Goal: Navigation & Orientation: Find specific page/section

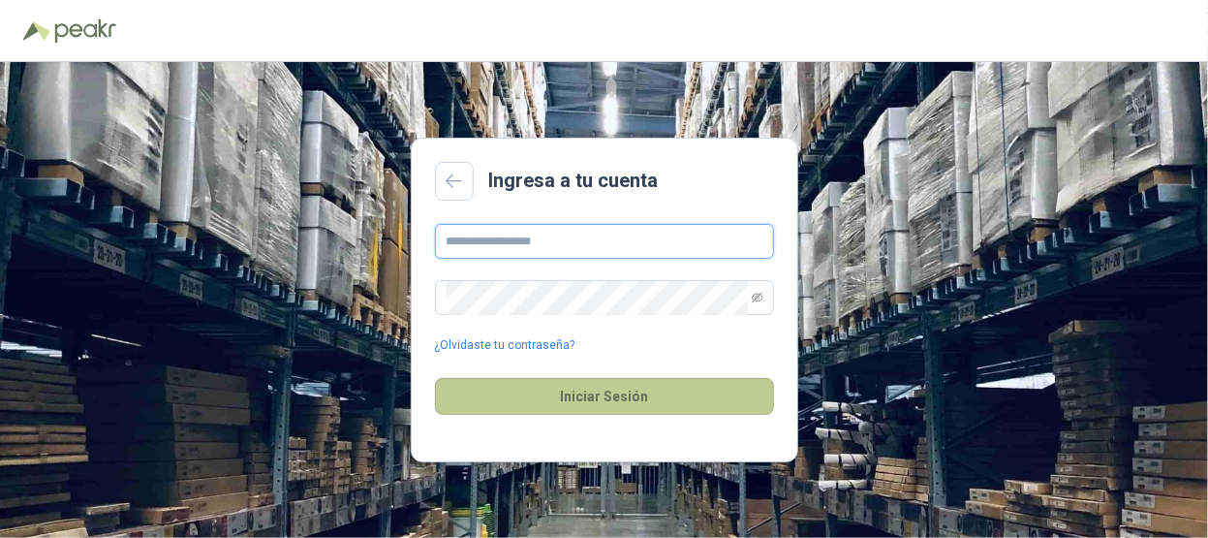
type input "**********"
click at [627, 404] on button "Iniciar Sesión" at bounding box center [604, 396] width 339 height 37
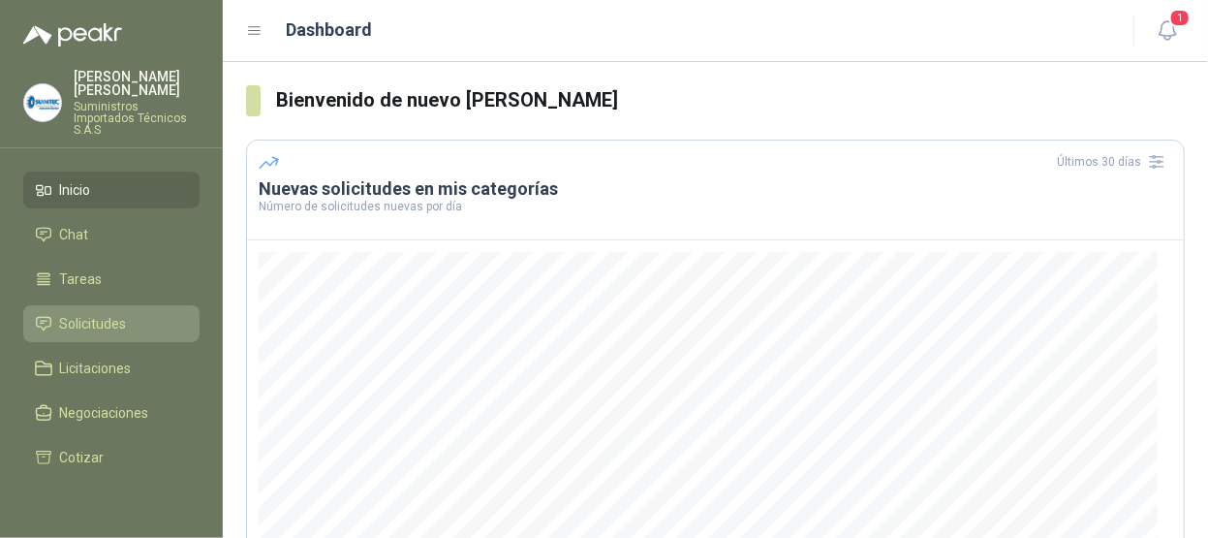
click at [109, 313] on span "Solicitudes" at bounding box center [93, 323] width 67 height 21
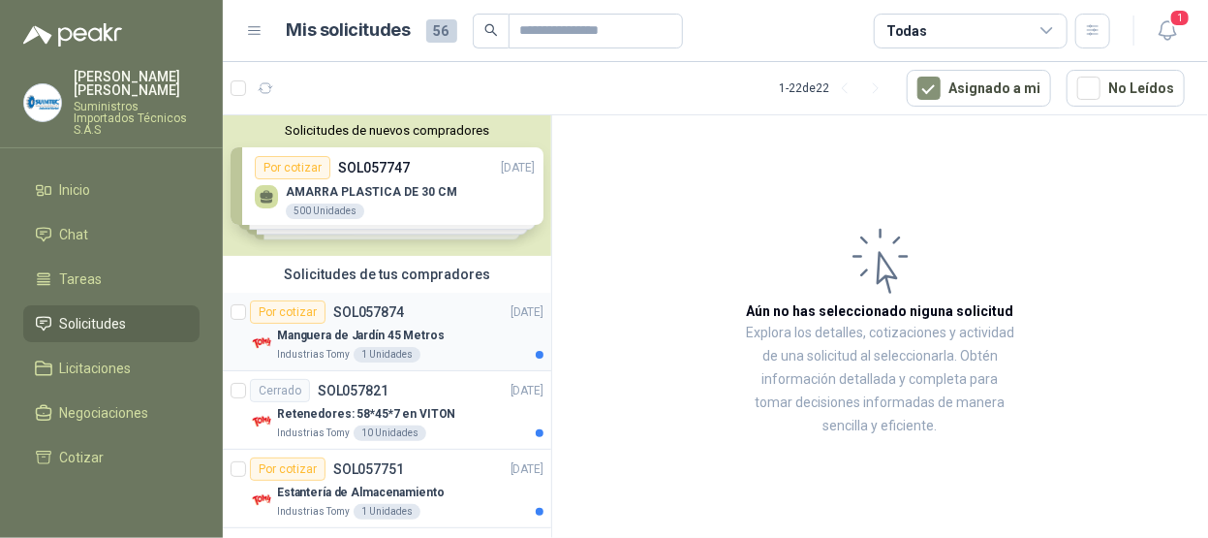
click at [412, 330] on p "Manguera de Jardín 45 Metros" at bounding box center [361, 336] width 168 height 18
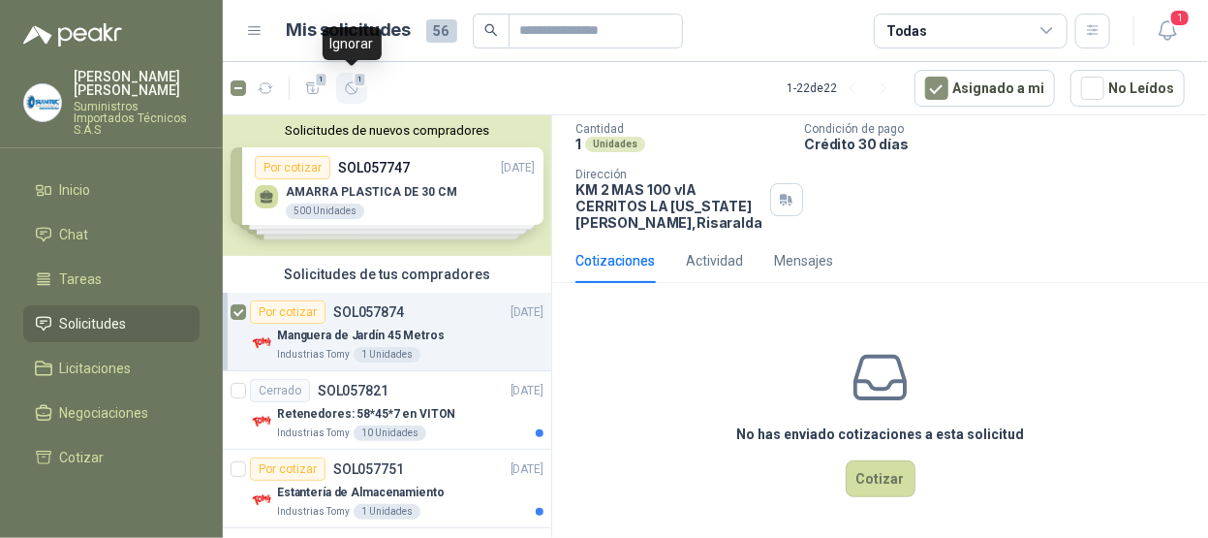
click at [357, 85] on span "1" at bounding box center [361, 80] width 14 height 16
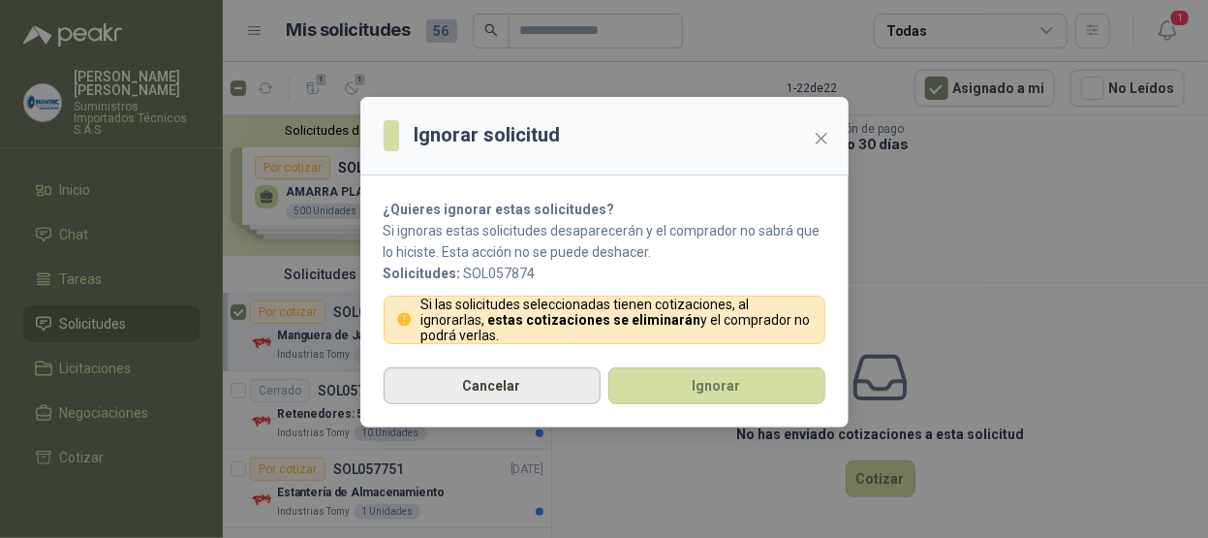
click at [513, 383] on button "Cancelar" at bounding box center [492, 385] width 217 height 37
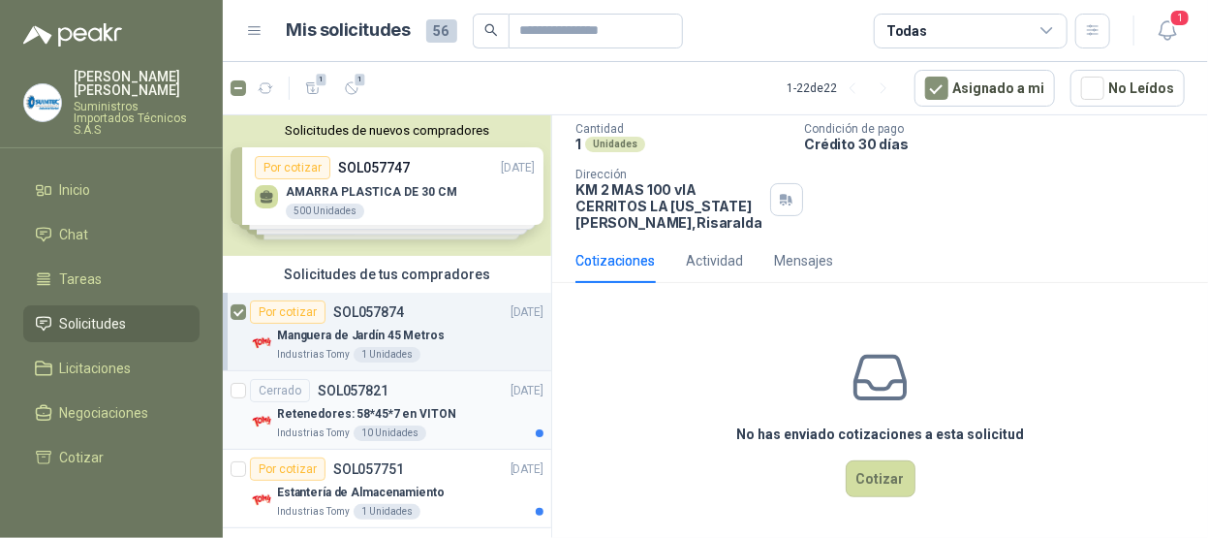
click at [377, 387] on p "SOL057821" at bounding box center [353, 391] width 71 height 14
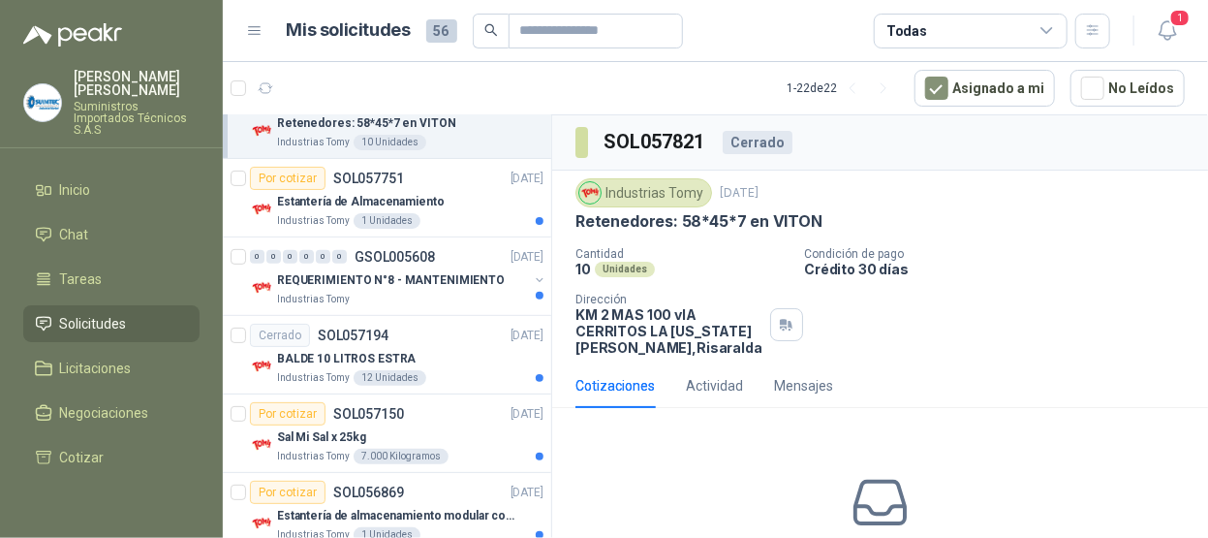
scroll to position [194, 0]
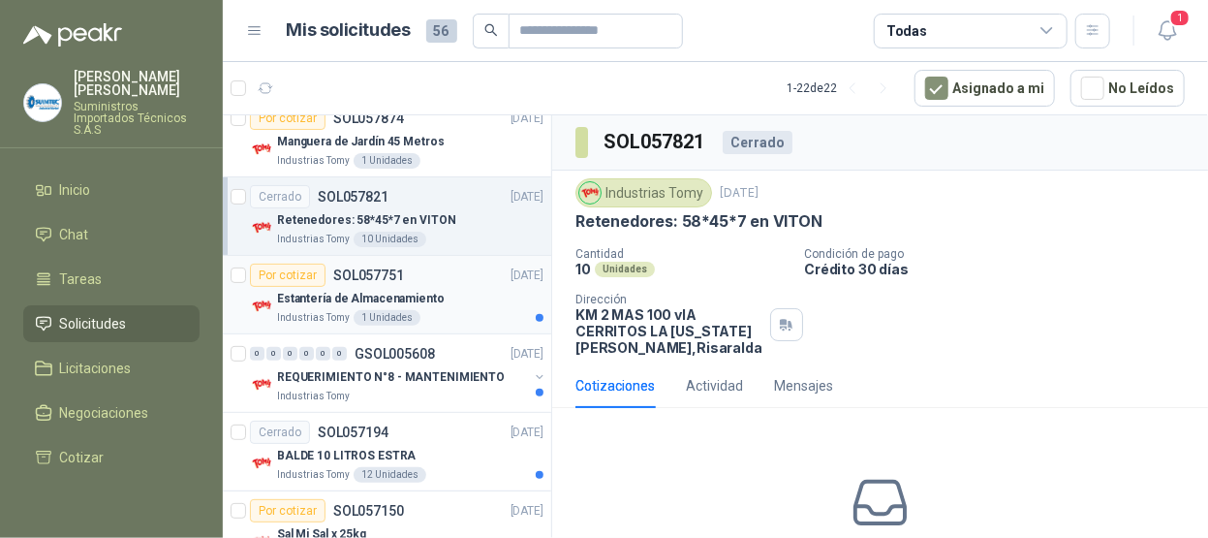
click at [460, 310] on div "Industrias Tomy 1 Unidades" at bounding box center [410, 318] width 266 height 16
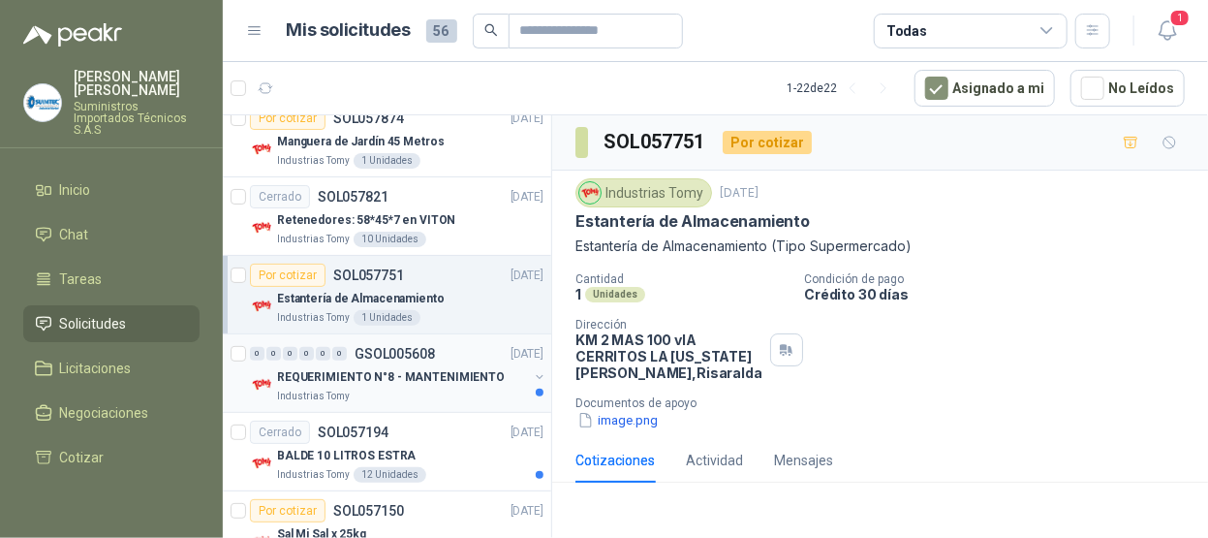
click at [397, 390] on div "Industrias Tomy" at bounding box center [402, 397] width 251 height 16
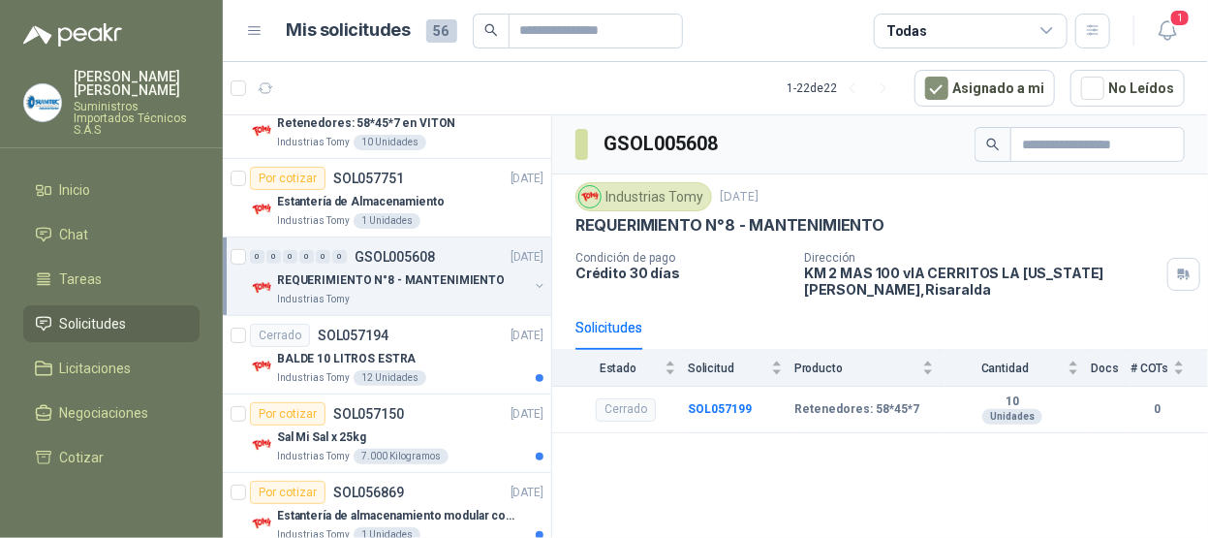
scroll to position [388, 0]
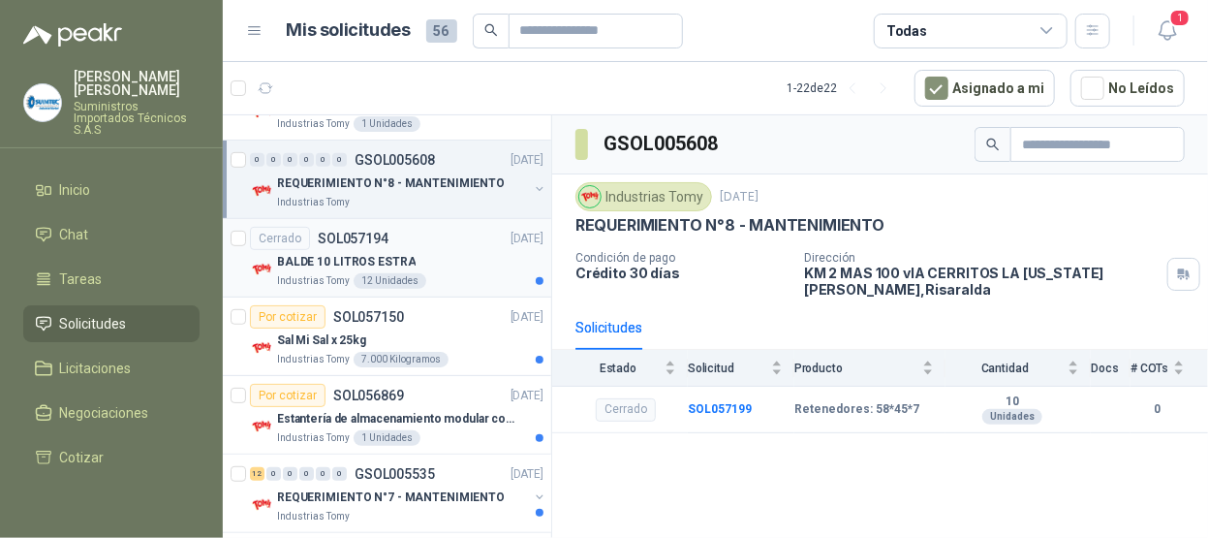
click at [443, 258] on div "BALDE 10 LITROS ESTRA" at bounding box center [410, 261] width 266 height 23
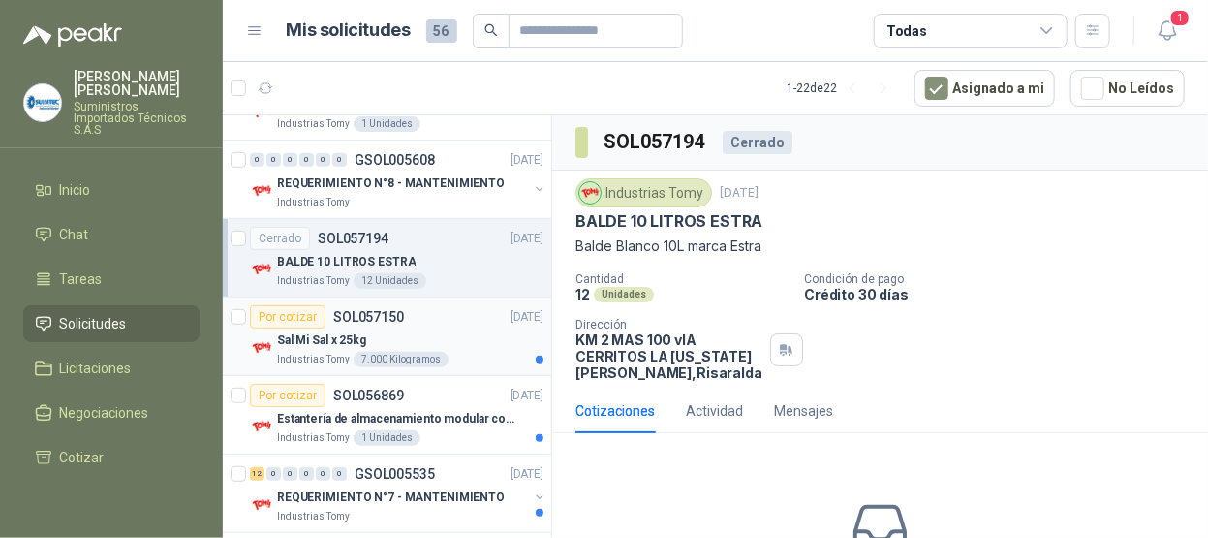
click at [475, 342] on div "Sal Mi Sal x 25kg" at bounding box center [410, 339] width 266 height 23
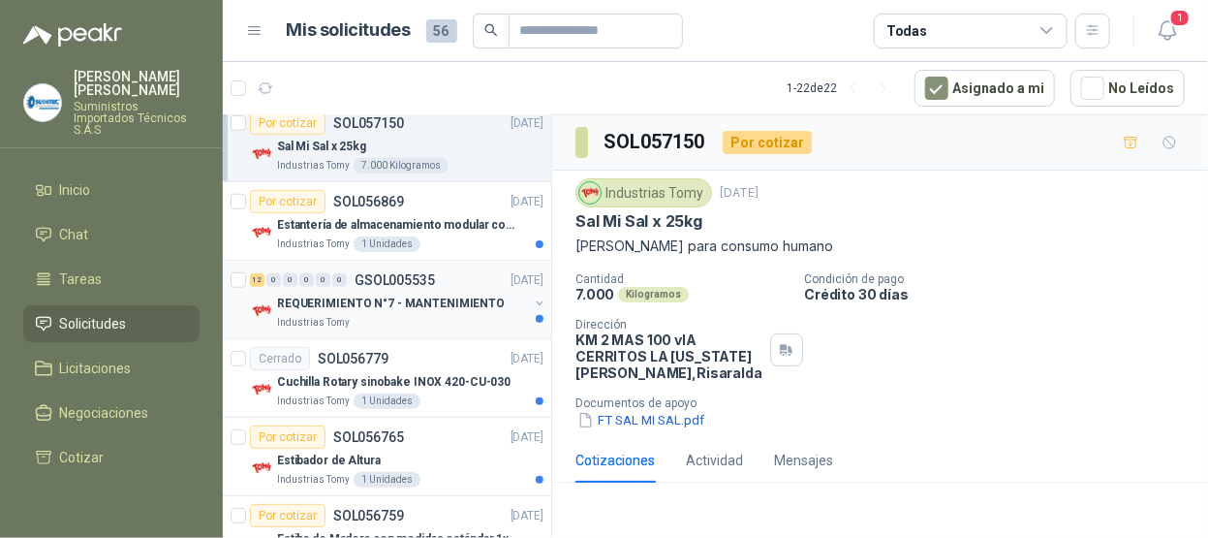
scroll to position [484, 0]
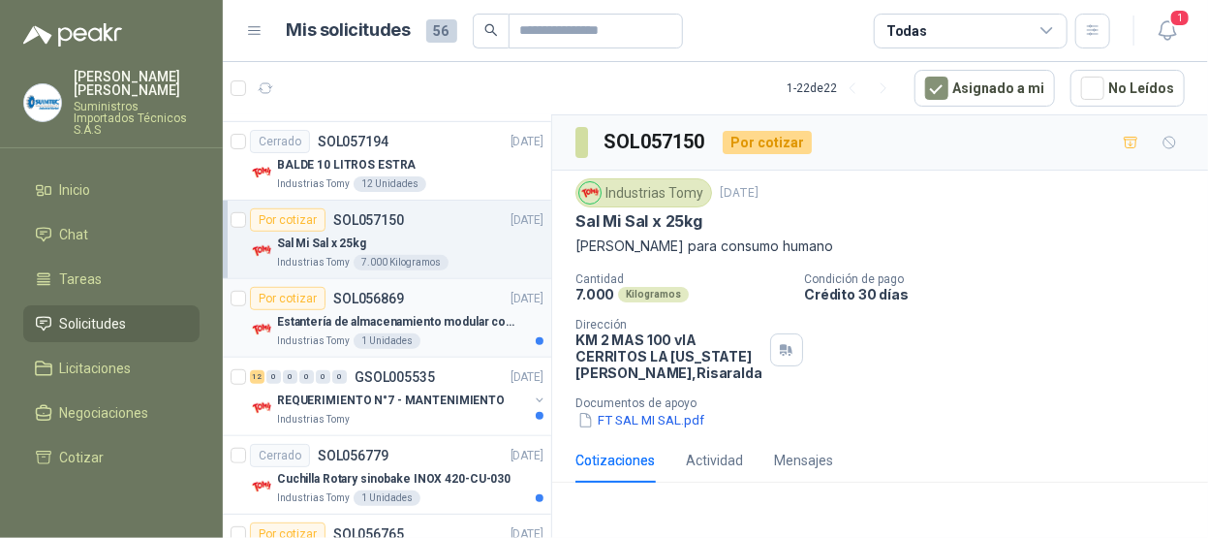
click at [441, 333] on div "Industrias Tomy 1 Unidades" at bounding box center [410, 341] width 266 height 16
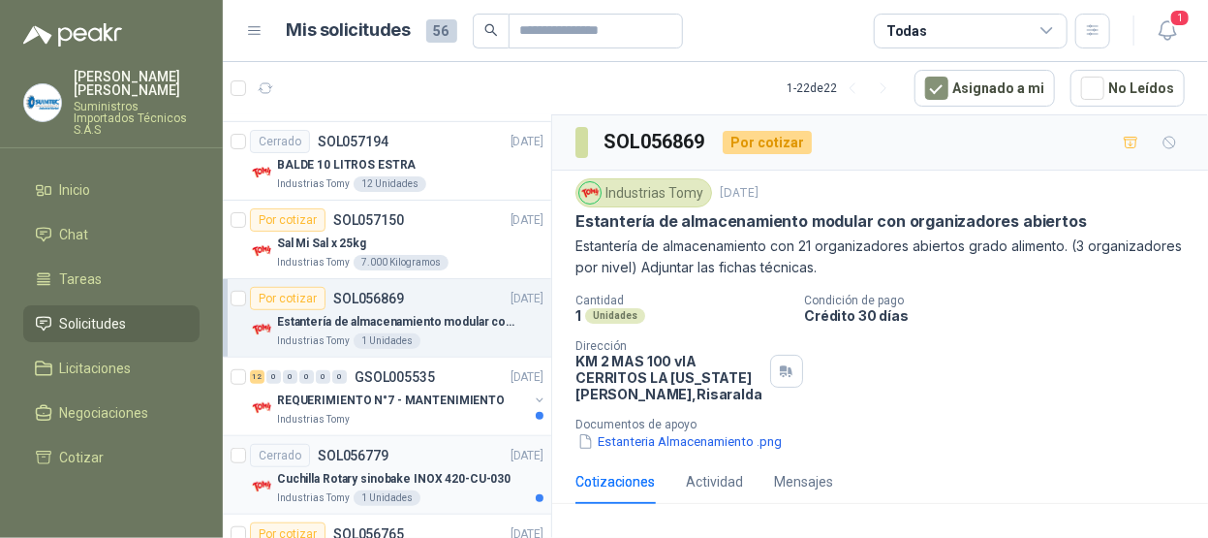
scroll to position [581, 0]
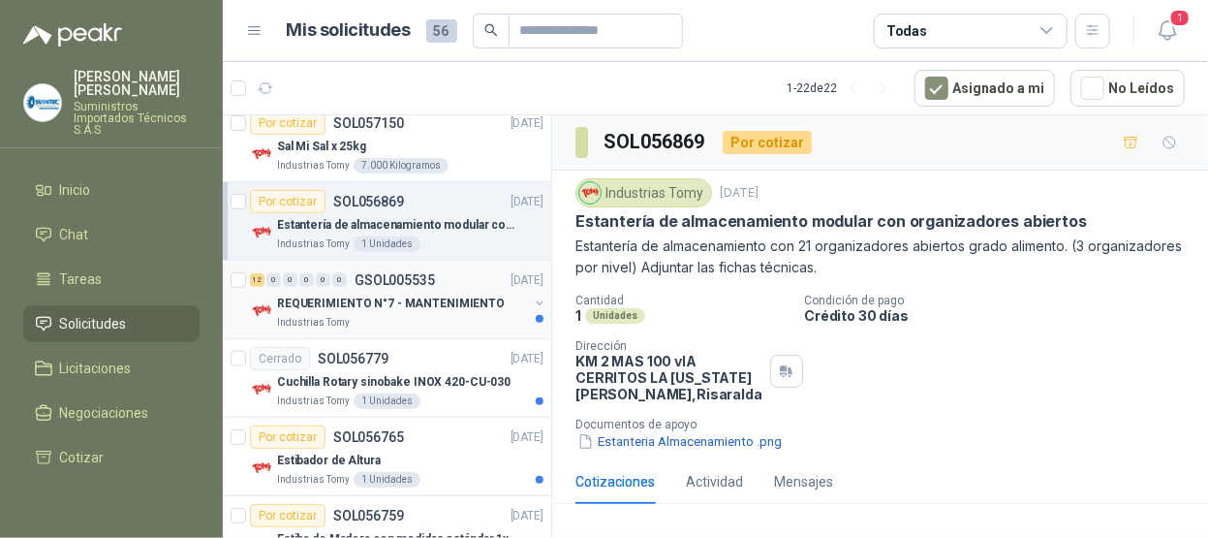
click at [408, 307] on p "REQUERIMIENTO N°7 - MANTENIMIENTO" at bounding box center [391, 304] width 228 height 18
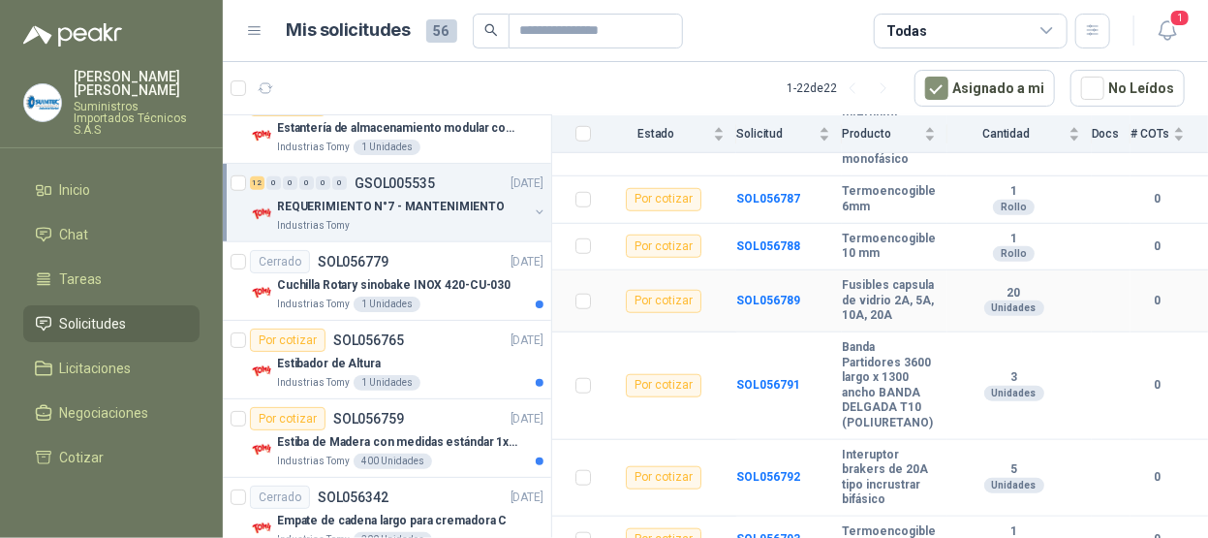
scroll to position [672, 0]
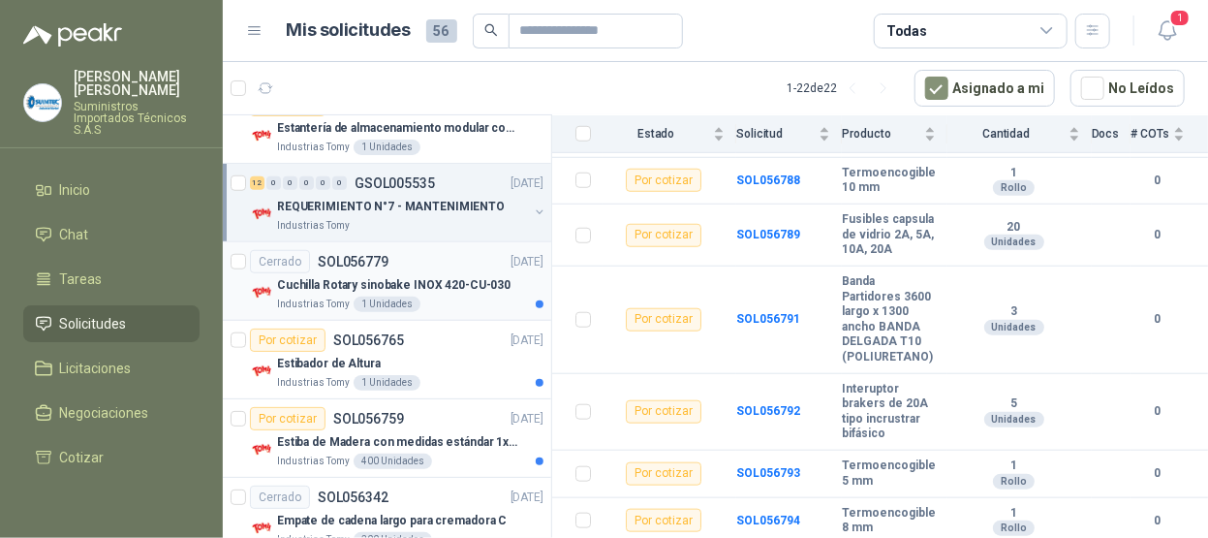
click at [464, 302] on div "Industrias Tomy 1 Unidades" at bounding box center [410, 304] width 266 height 16
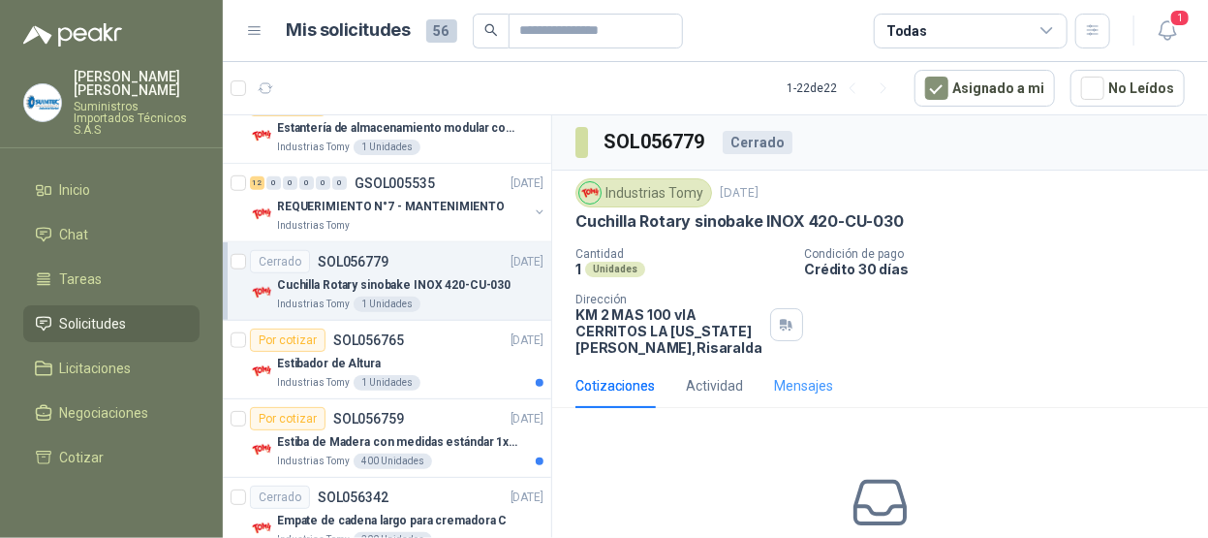
scroll to position [73, 0]
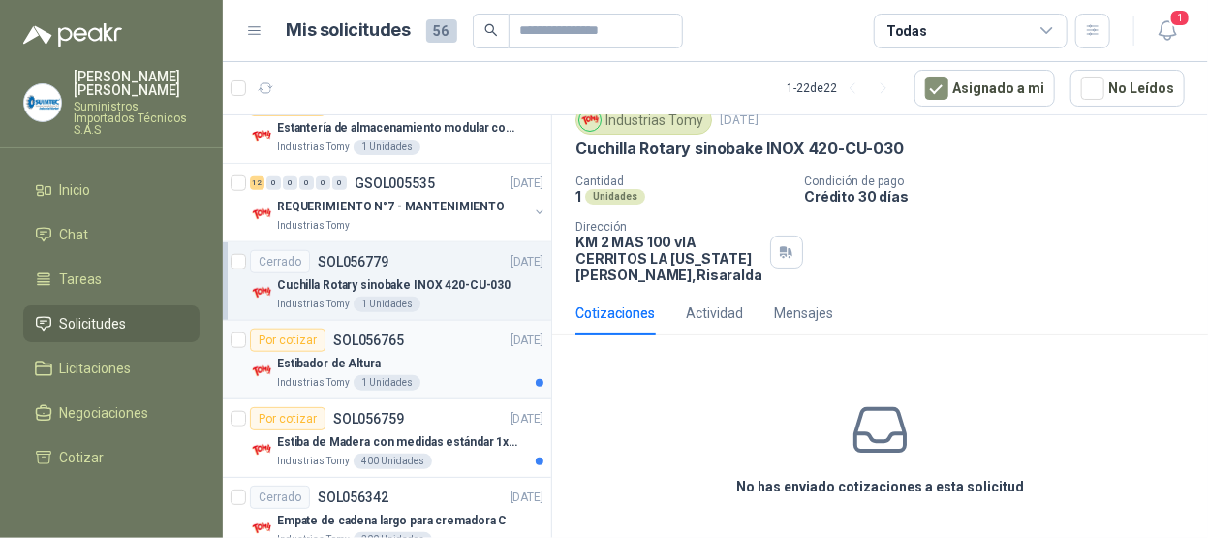
click at [455, 356] on div "Estibador de Altura" at bounding box center [410, 363] width 266 height 23
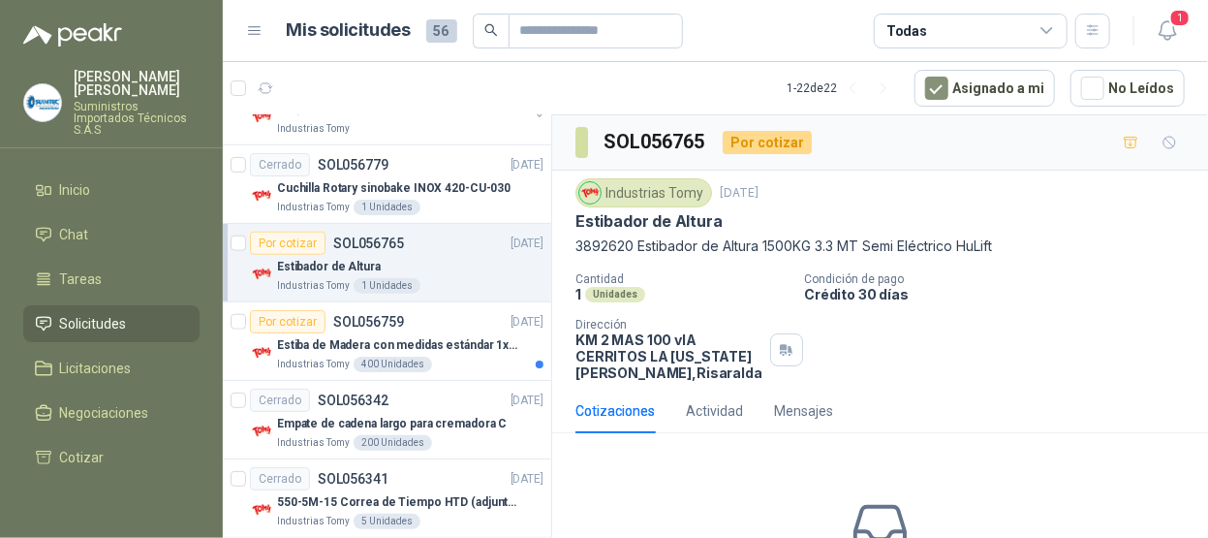
scroll to position [872, 0]
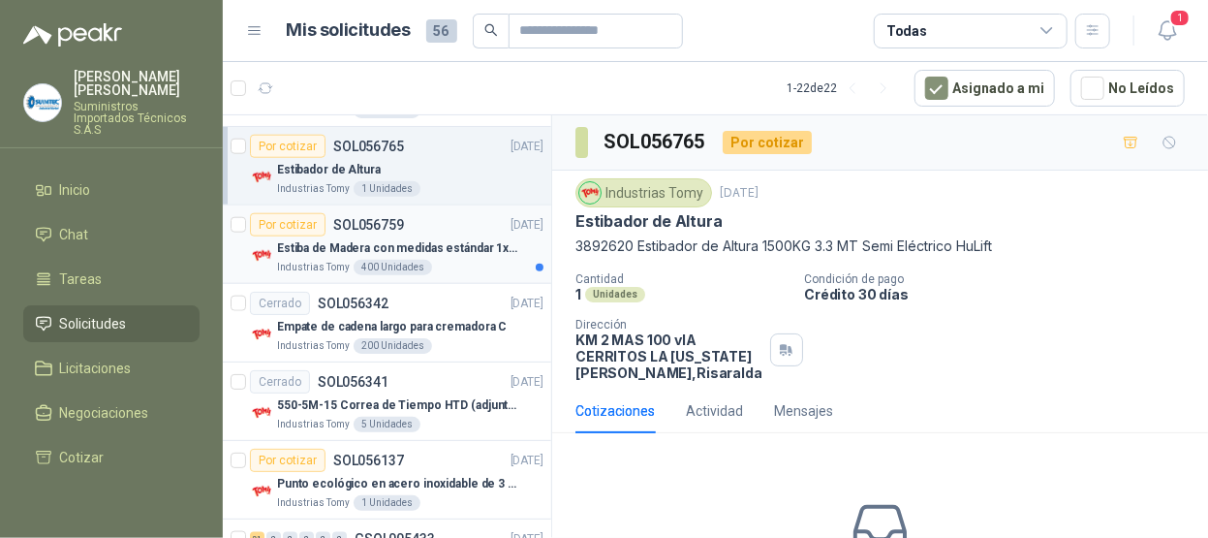
click at [474, 260] on div "Industrias Tomy 400 Unidades" at bounding box center [410, 268] width 266 height 16
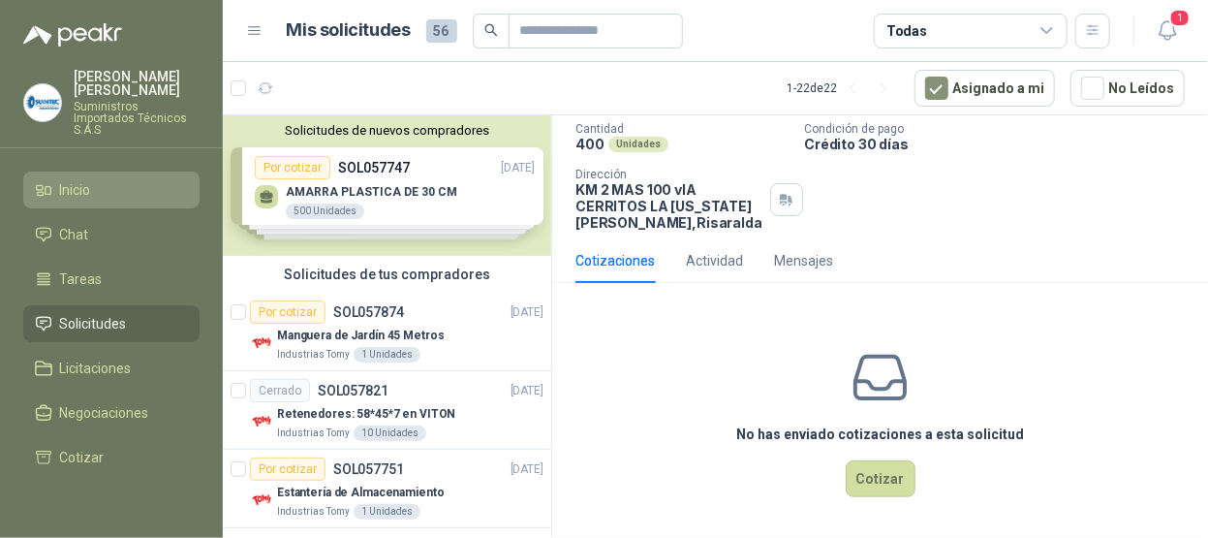
click at [57, 179] on li "Inicio" at bounding box center [111, 189] width 153 height 21
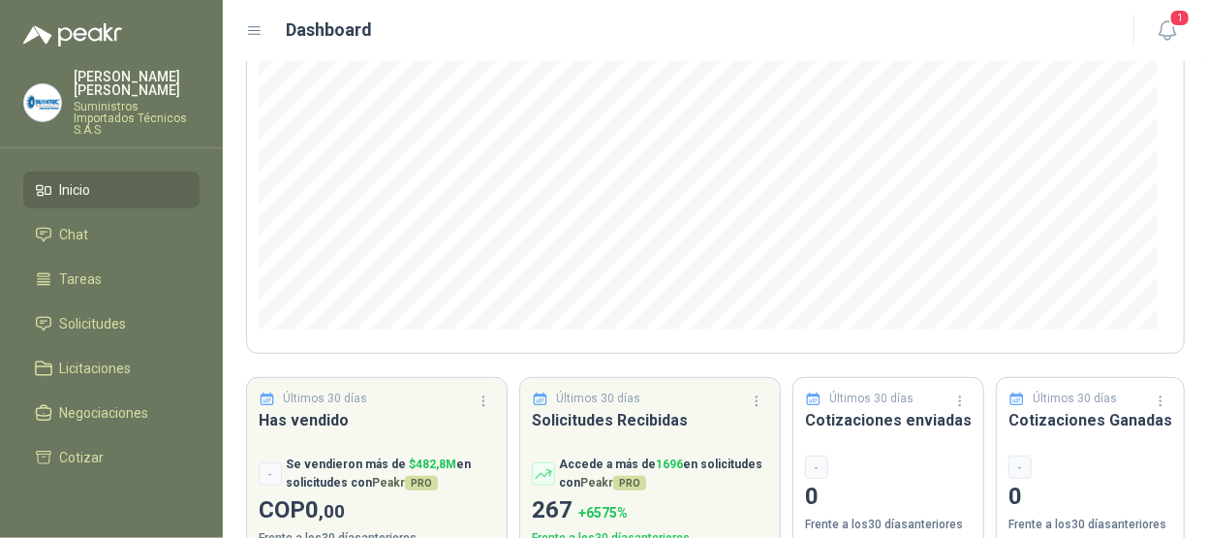
scroll to position [333, 0]
